Goal: Find specific page/section: Find specific page/section

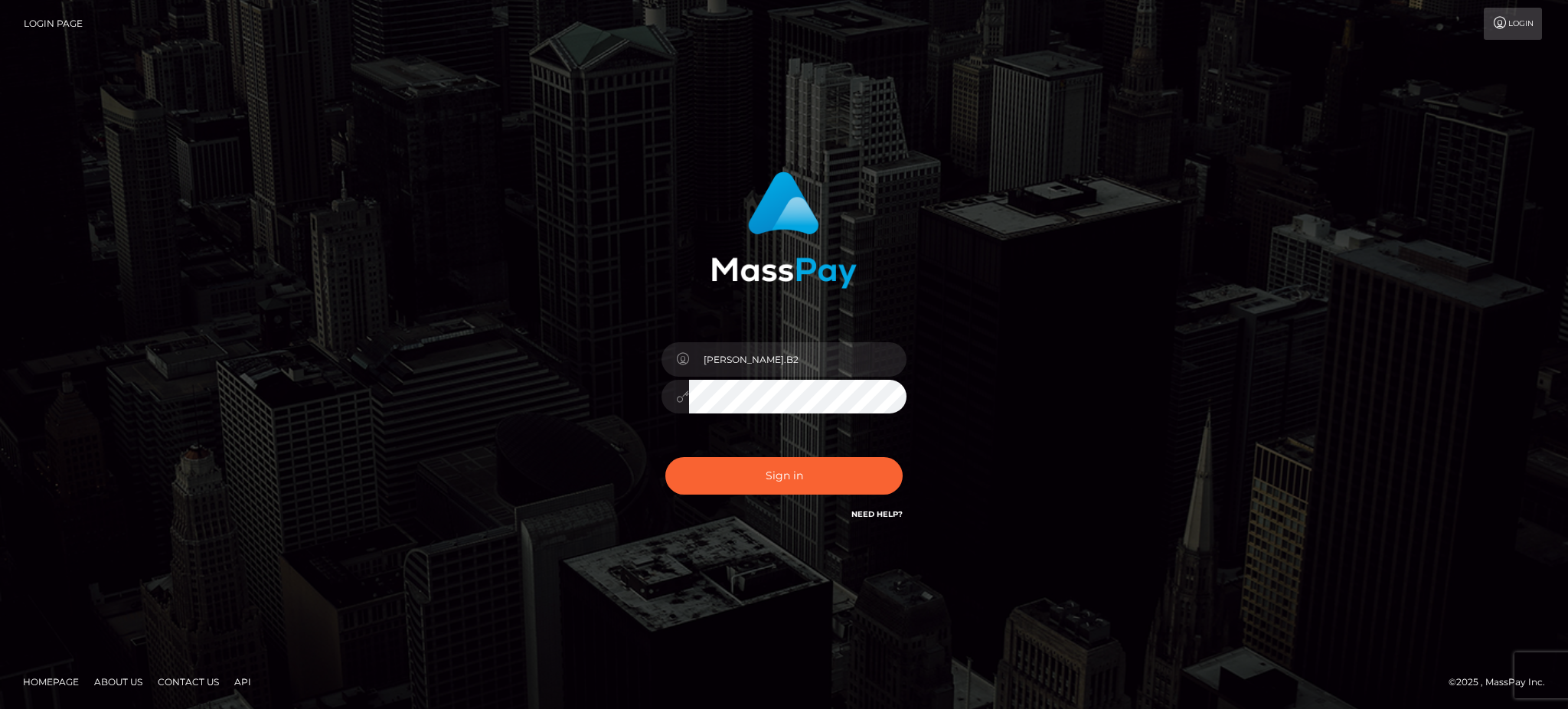
type input "Glenn.B2"
drag, startPoint x: 207, startPoint y: 75, endPoint x: 200, endPoint y: 51, distance: 25.0
click at [208, 74] on div "Glenn.B2 Sign in" at bounding box center [784, 355] width 1568 height 620
click at [784, 479] on button "Sign in" at bounding box center [783, 475] width 237 height 38
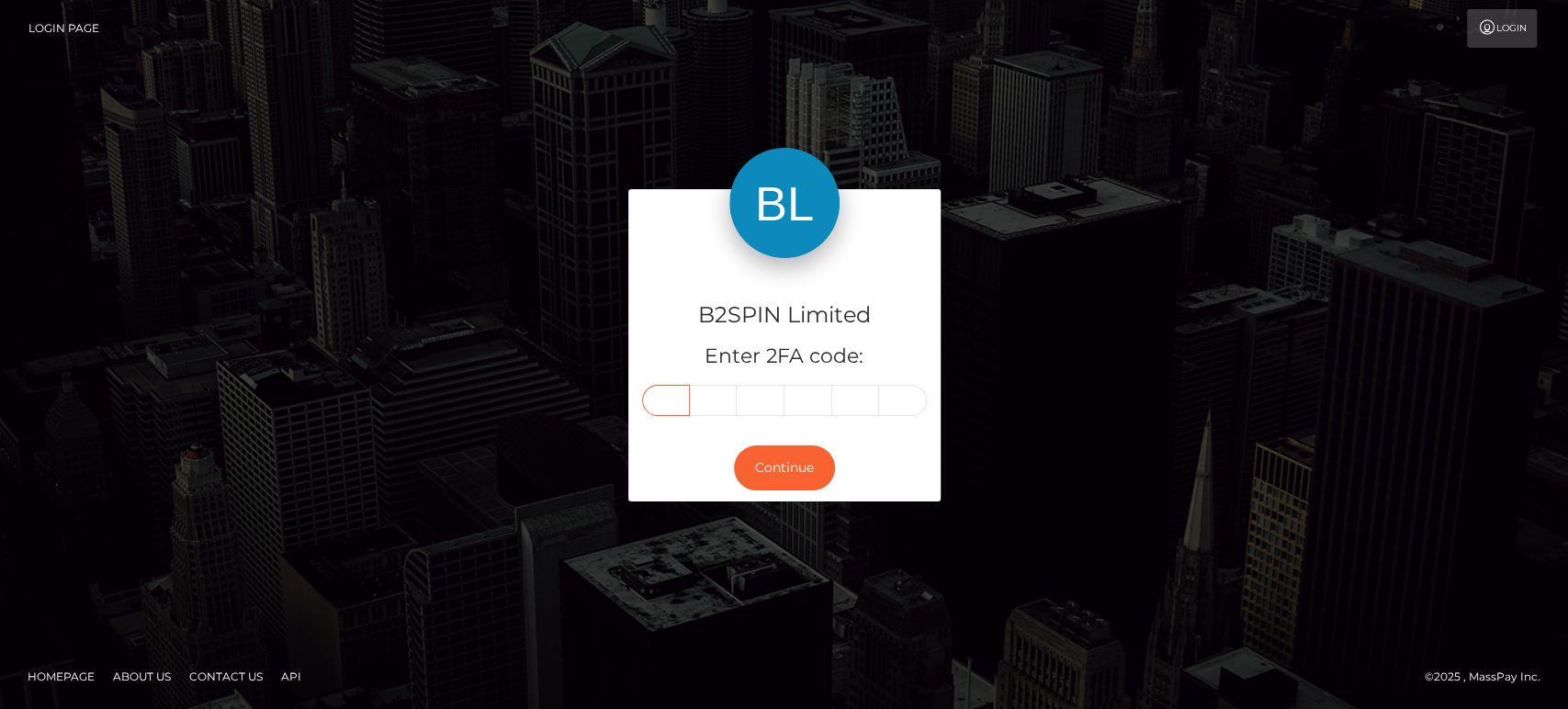
click at [664, 402] on input "text" at bounding box center [666, 401] width 48 height 31
paste input "6"
type input "6"
type input "5"
type input "9"
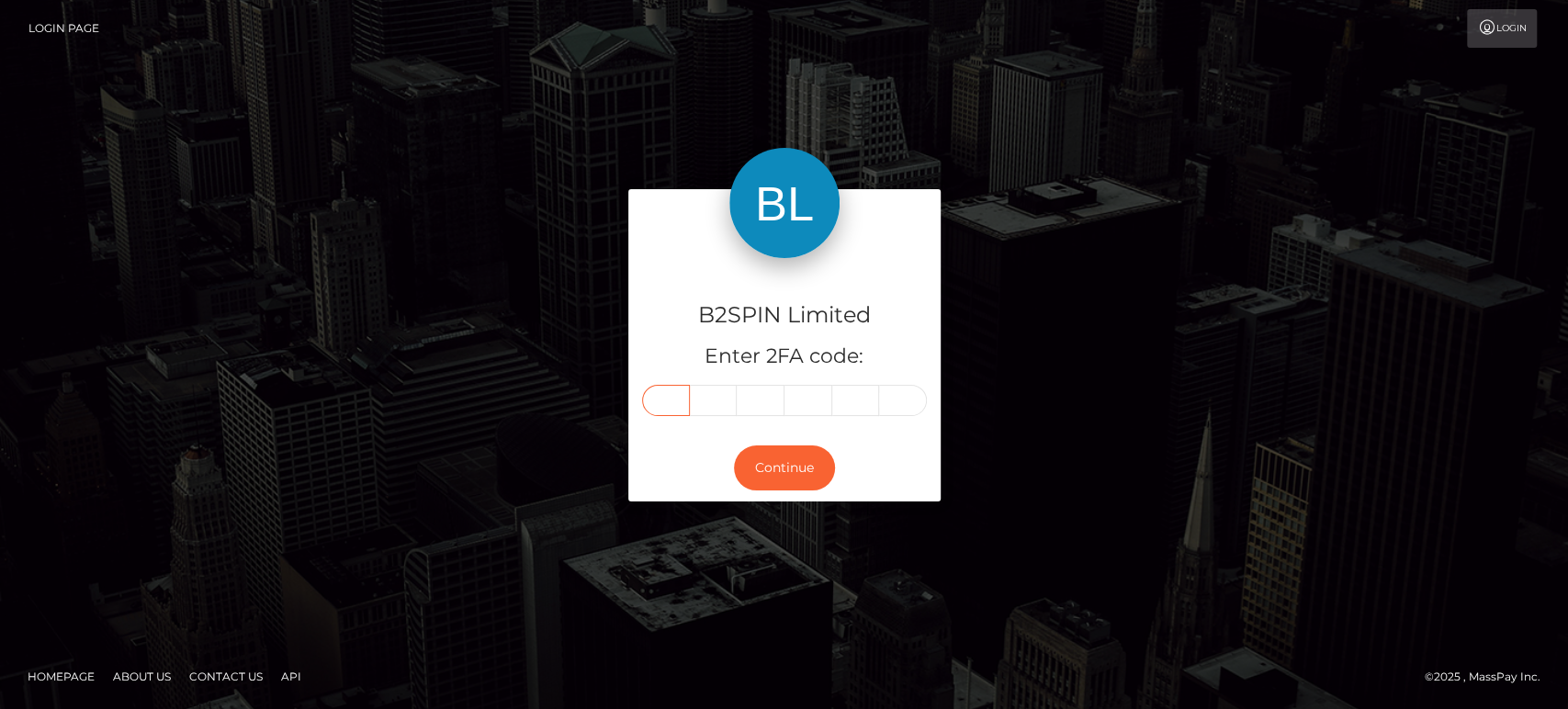
type input "7"
type input "1"
type input "3"
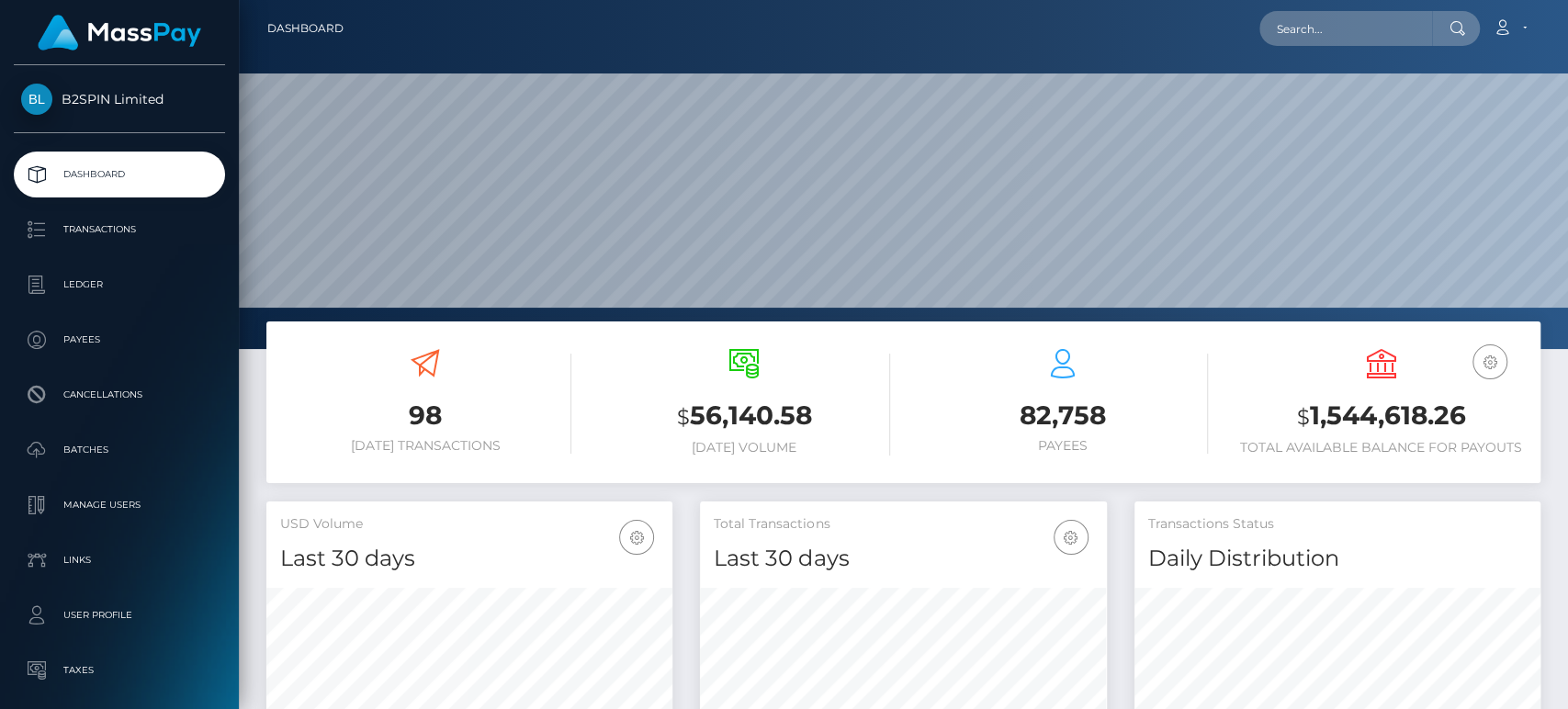
scroll to position [324, 406]
click at [1354, 42] on input "text" at bounding box center [1345, 29] width 172 height 35
paste input "a9d08731-67e1-4671-86c5-559512a2c703"
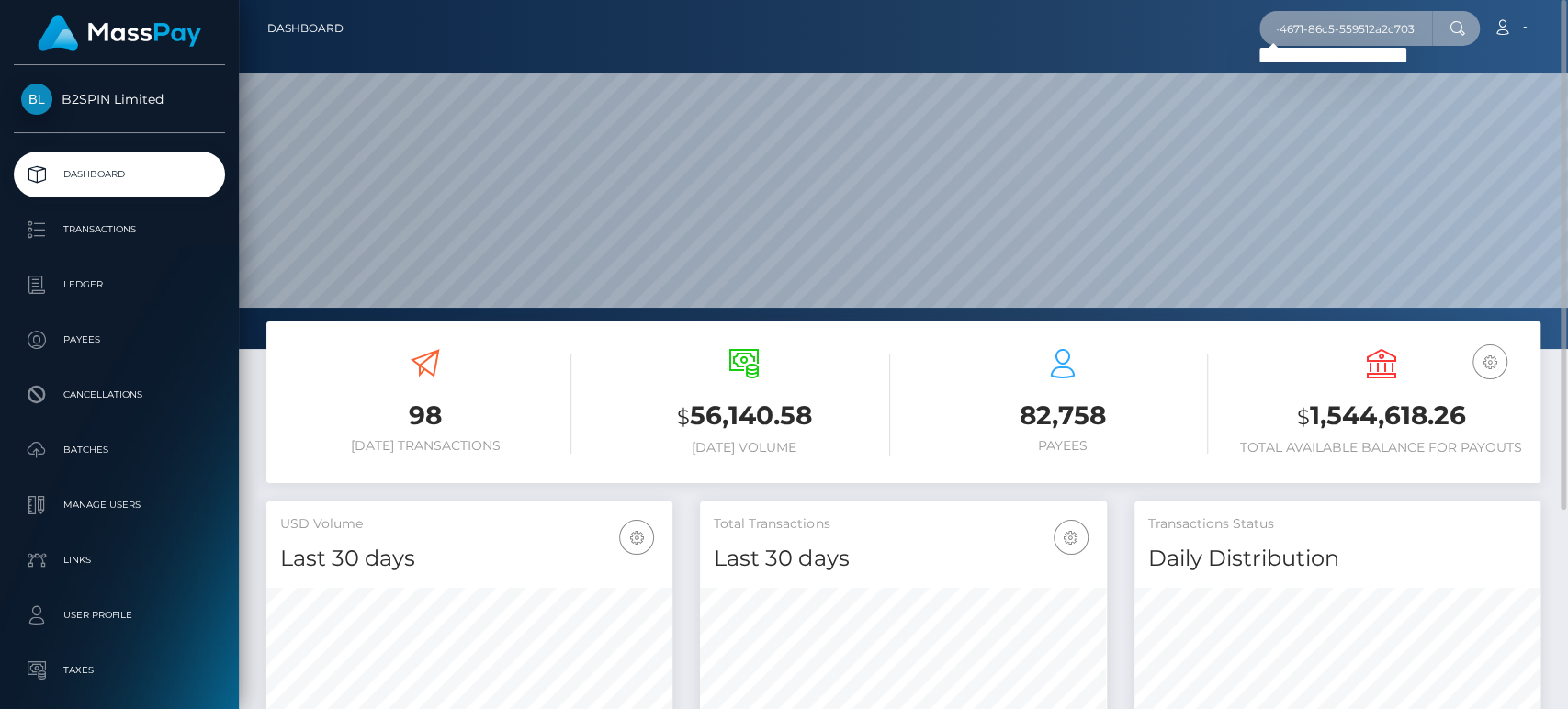
scroll to position [0, 0]
click at [1449, 28] on icon at bounding box center [1457, 29] width 16 height 15
drag, startPoint x: 1435, startPoint y: 24, endPoint x: 1377, endPoint y: 11, distance: 59.4
click at [1426, 27] on div "a9d08731-67e1-4671-86c5-559512a2c703 Loading... Loading..." at bounding box center [1369, 29] width 220 height 35
click at [1371, 23] on input "a9d08731-67e1-4671-86c5-559512a2c703" at bounding box center [1345, 29] width 172 height 35
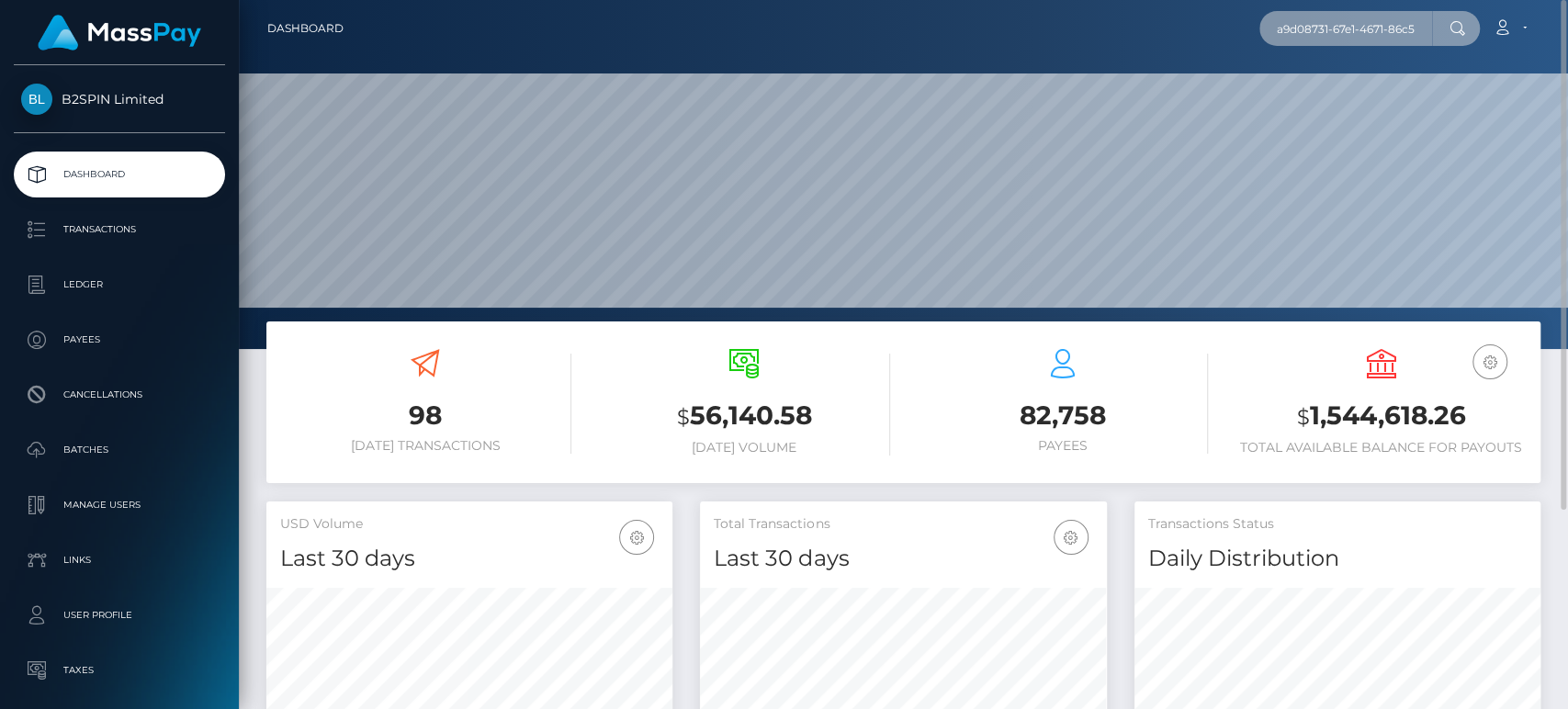
click at [1371, 23] on input "a9d08731-67e1-4671-86c5-559512a2c703" at bounding box center [1345, 29] width 172 height 35
paste input "shmarieruss@gmail.com"
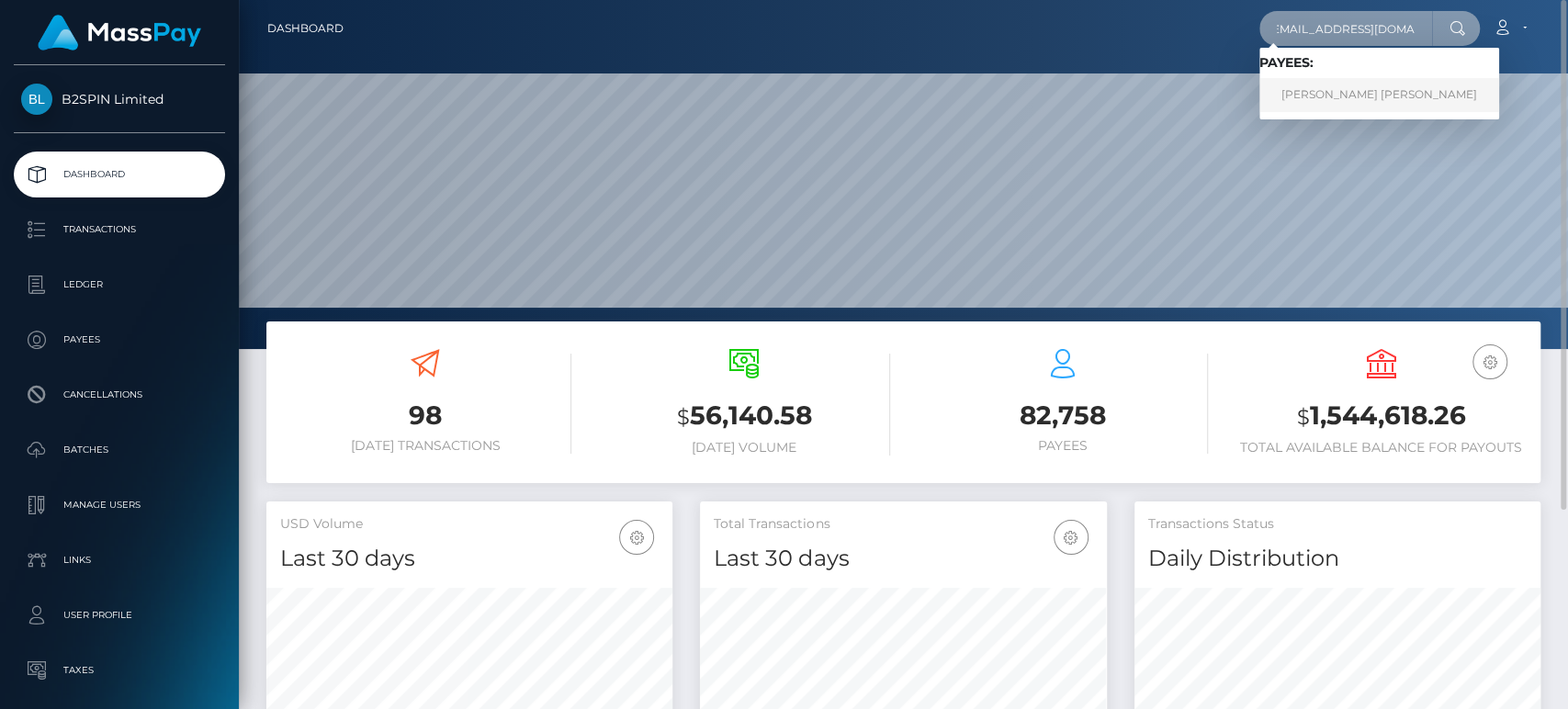
type input "ashmarieruss@gmail.com"
click at [1352, 94] on link "ASHLEY MARIE RUSSELL" at bounding box center [1379, 95] width 240 height 34
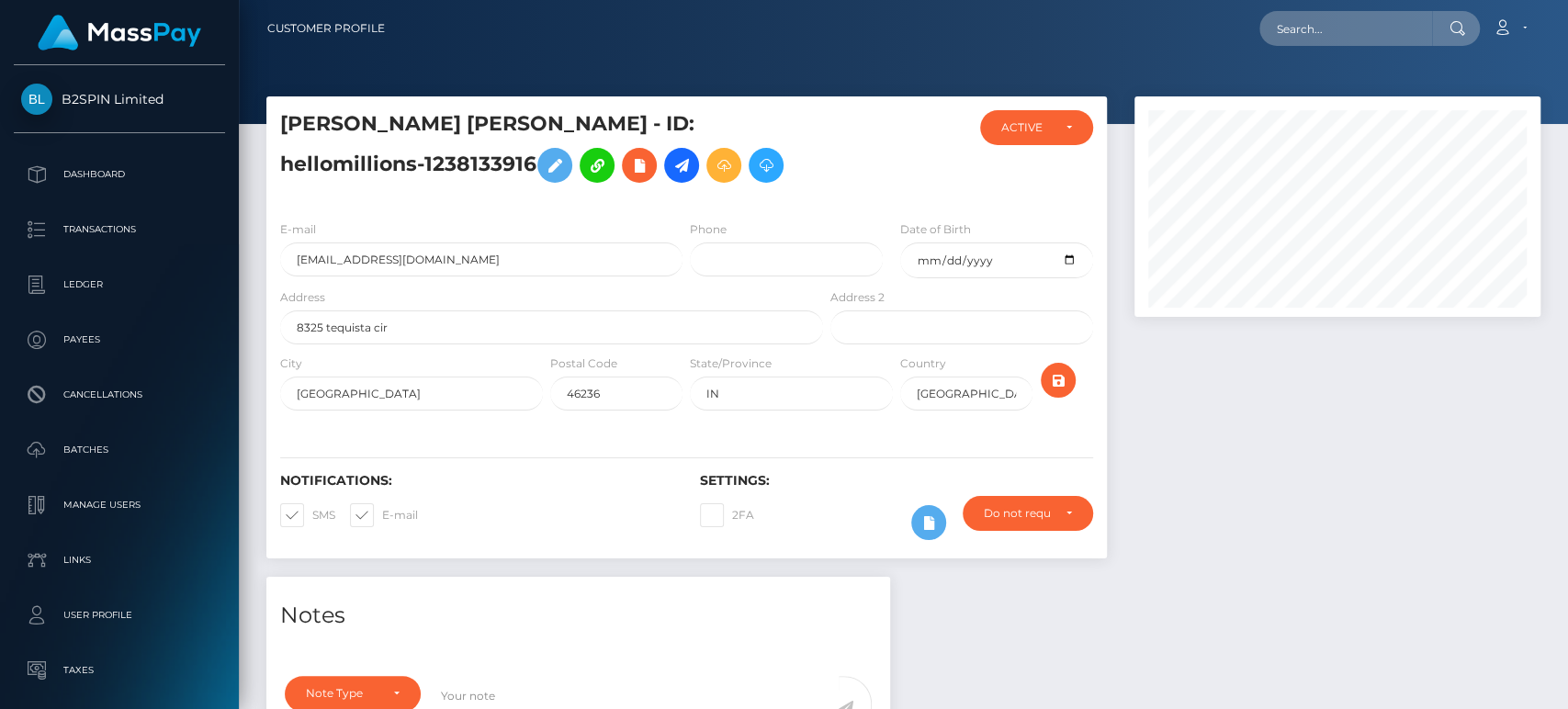
scroll to position [220, 406]
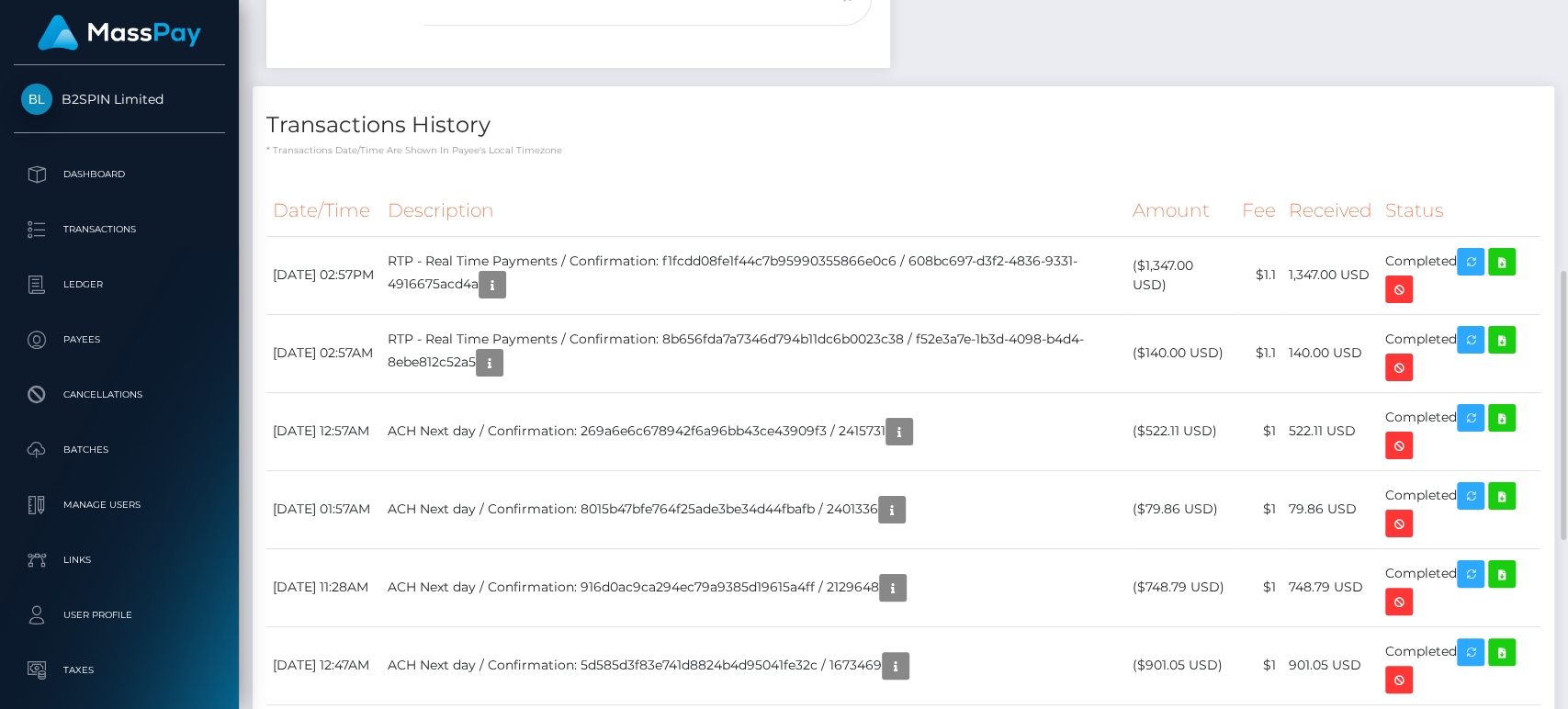
click at [1051, 151] on p "* Transactions date/time are shown in payee's local timezone" at bounding box center [903, 150] width 1274 height 14
click at [1052, 152] on p "* Transactions date/time are shown in payee's local timezone" at bounding box center [903, 150] width 1274 height 14
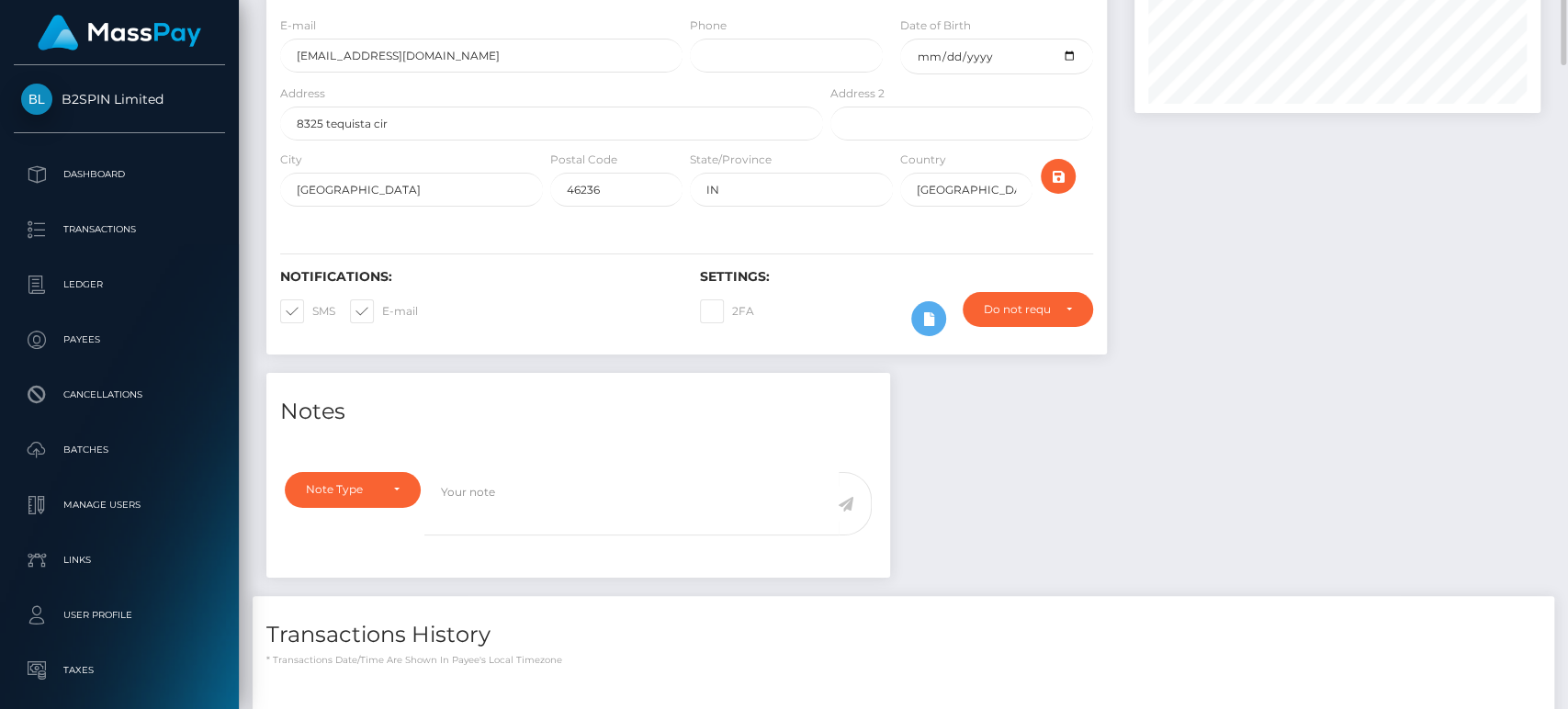
scroll to position [0, 0]
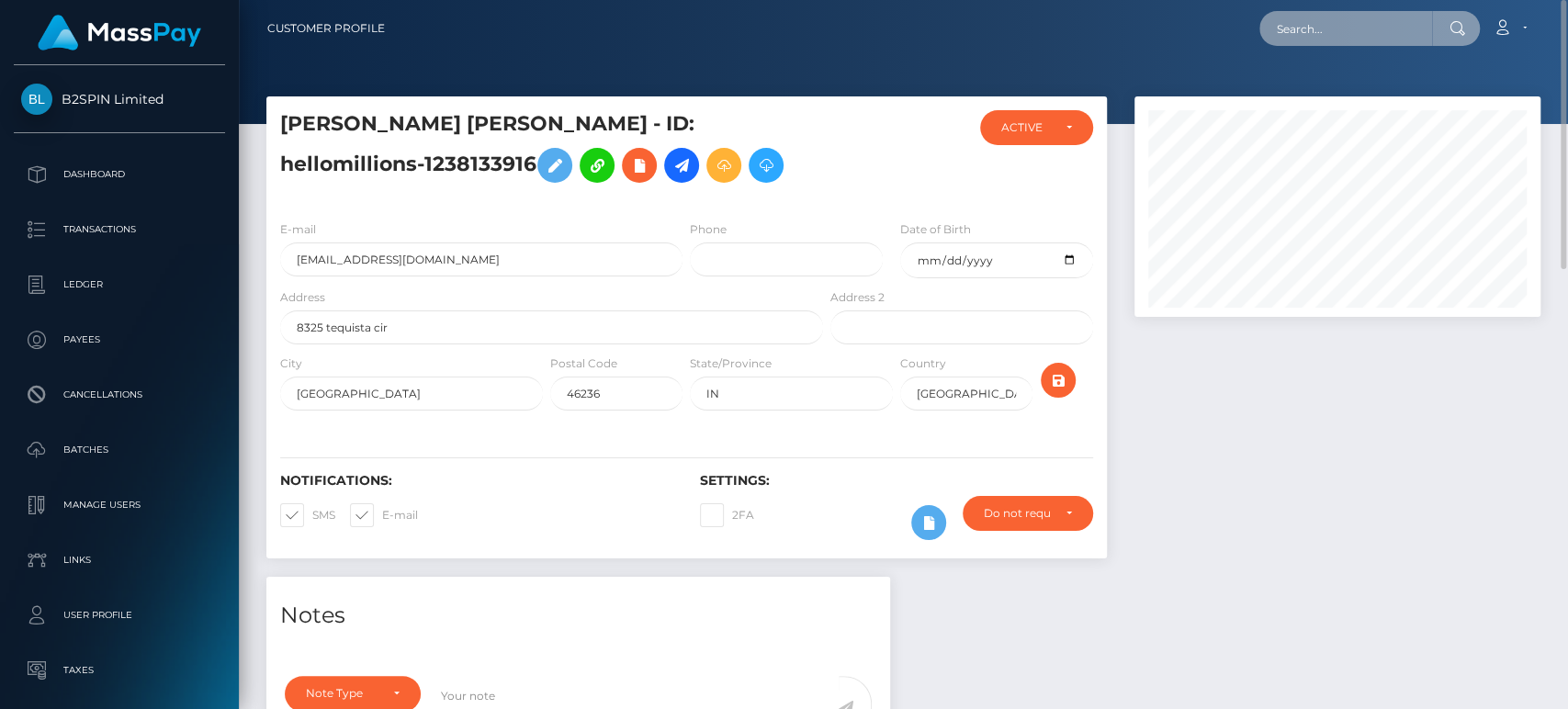
click at [1369, 29] on input "text" at bounding box center [1345, 29] width 172 height 35
paste input "[EMAIL_ADDRESS][DOMAIN_NAME]"
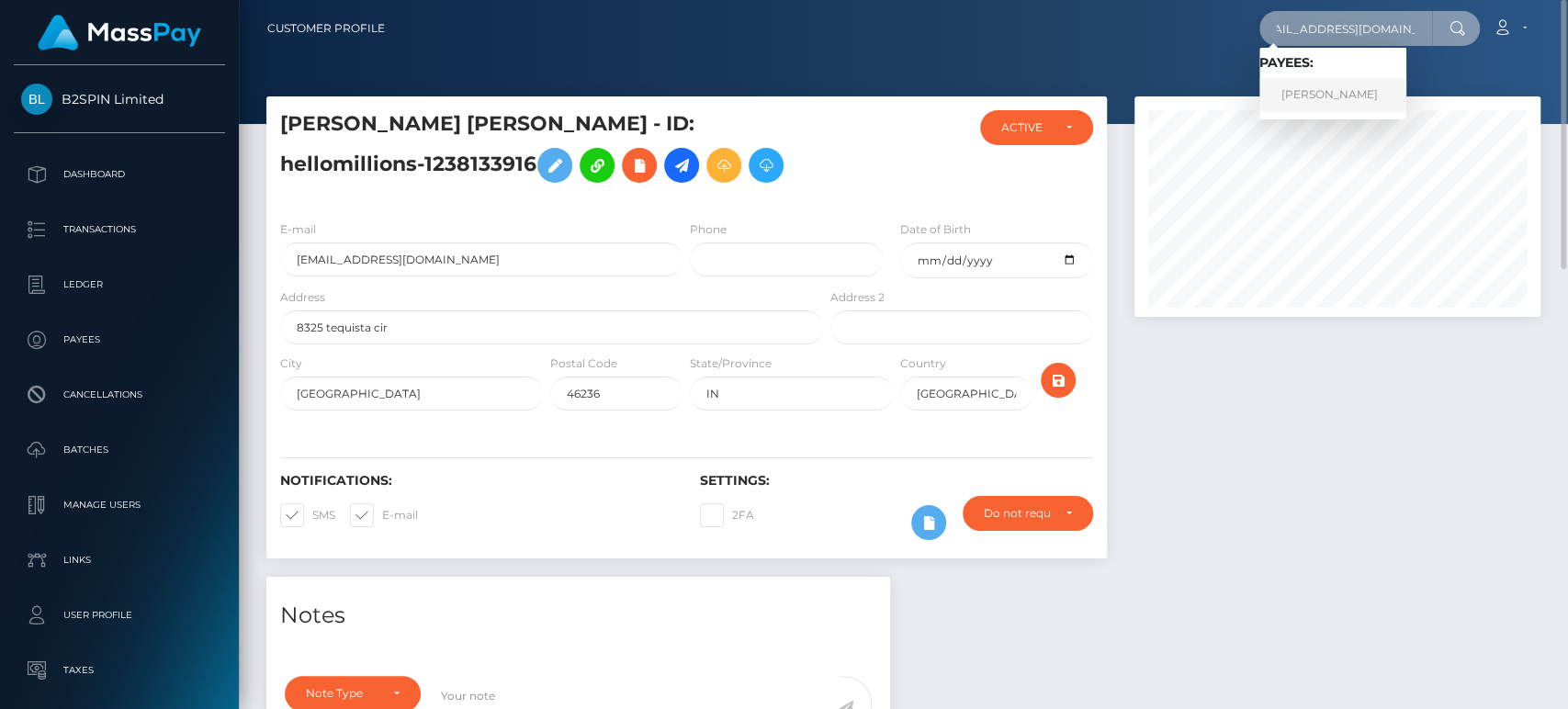
type input "[EMAIL_ADDRESS][DOMAIN_NAME]"
click at [1343, 82] on link "RAMON CORTEZ" at bounding box center [1333, 95] width 147 height 34
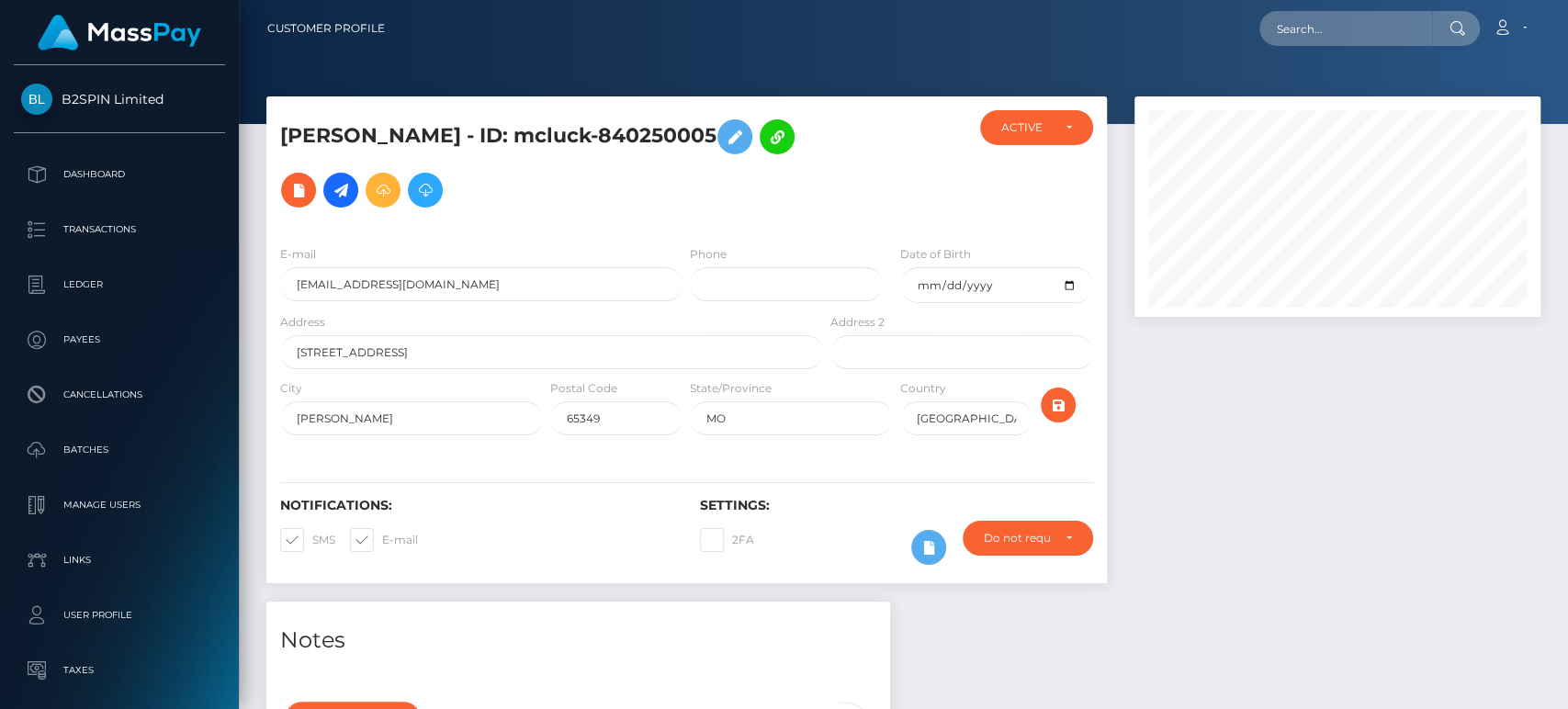
scroll to position [220, 406]
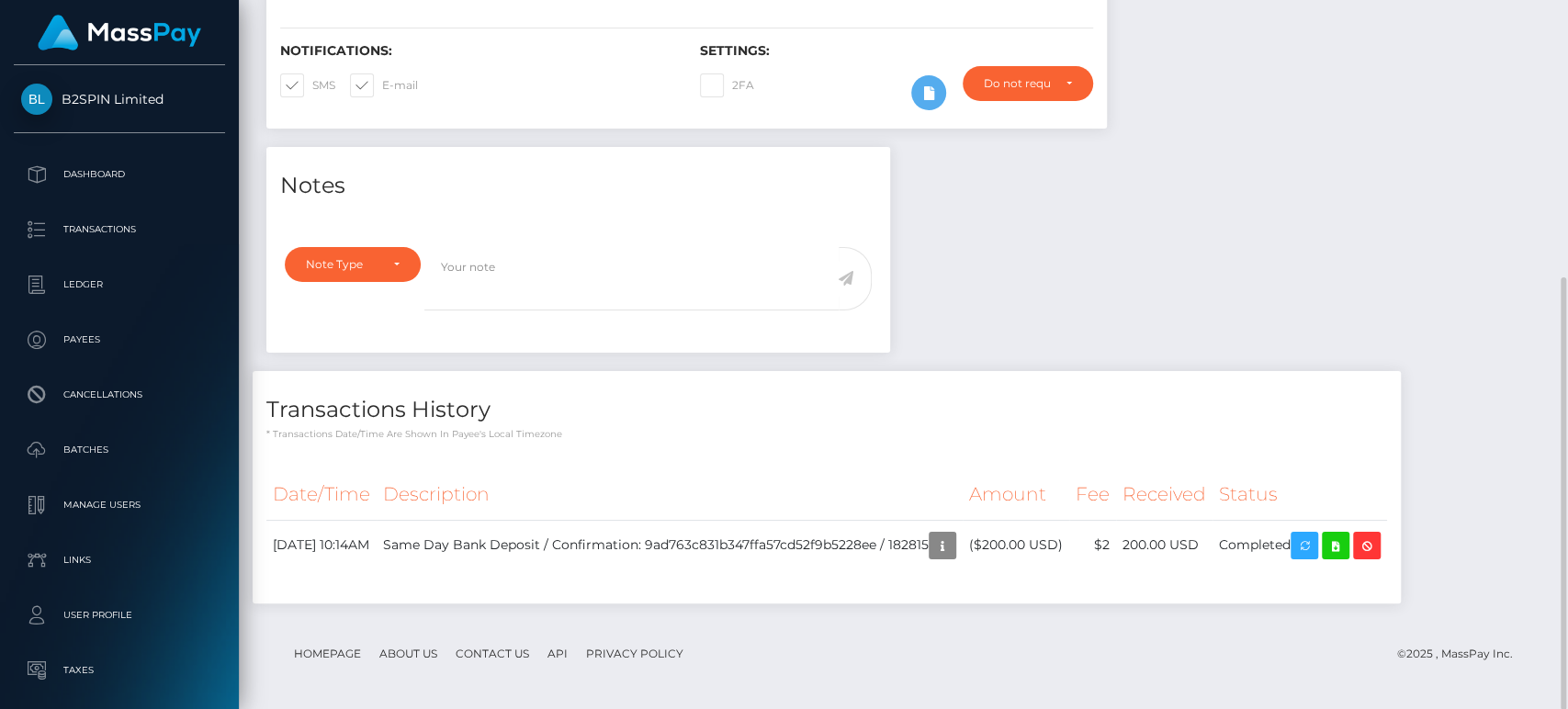
click at [1159, 647] on footer "Homepage About Us Contact Us API Privacy Policy © 2025 , MassPay Inc." at bounding box center [903, 654] width 1274 height 64
click at [1221, 643] on footer "Homepage About Us Contact Us API Privacy Policy © 2025 , MassPay Inc." at bounding box center [903, 654] width 1274 height 64
drag, startPoint x: 1087, startPoint y: 658, endPoint x: 1067, endPoint y: 660, distance: 20.1
click at [1084, 658] on footer "Homepage About Us Contact Us API Privacy Policy © 2025 , MassPay Inc." at bounding box center [903, 654] width 1274 height 64
